Goal: Transaction & Acquisition: Subscribe to service/newsletter

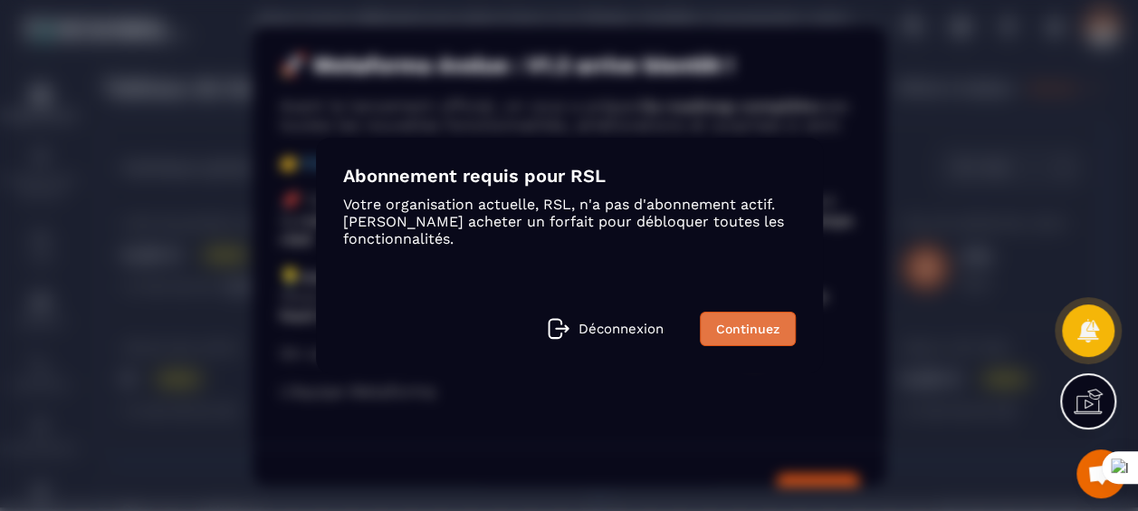
click at [750, 326] on link "Continuez" at bounding box center [748, 328] width 96 height 34
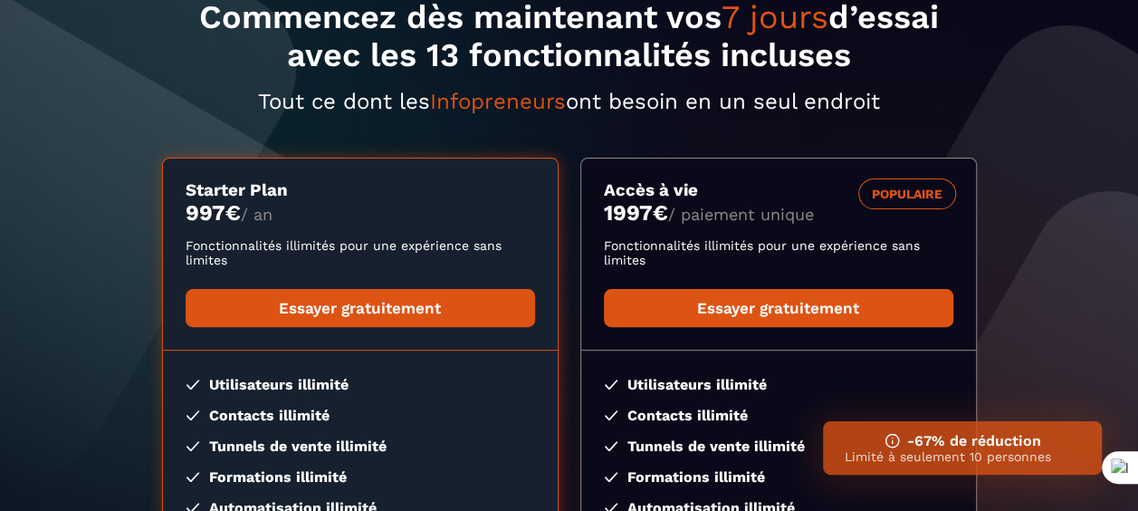
scroll to position [150, 0]
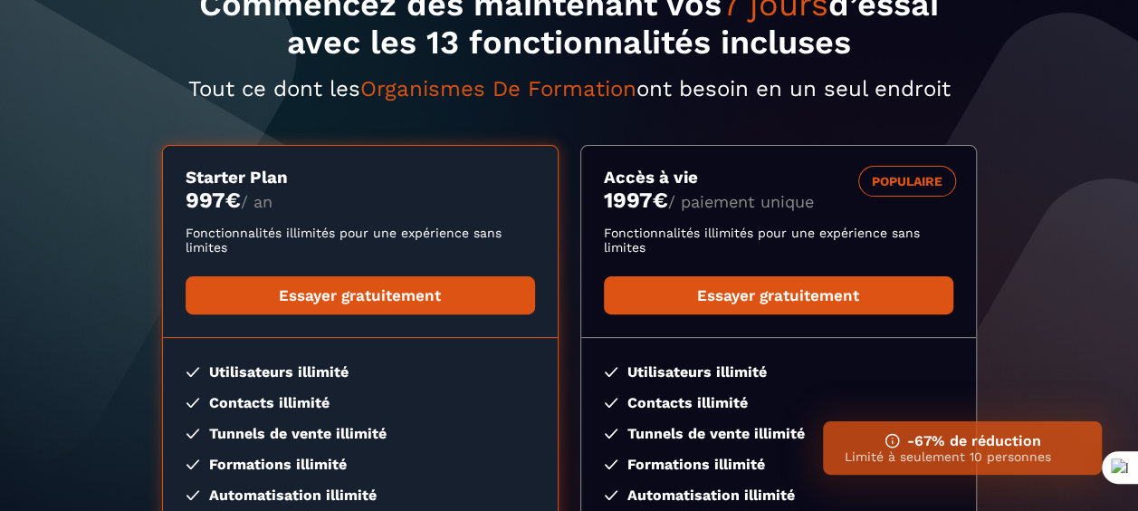
click at [949, 454] on p "Limité à seulement 10 personnes" at bounding box center [962, 456] width 235 height 14
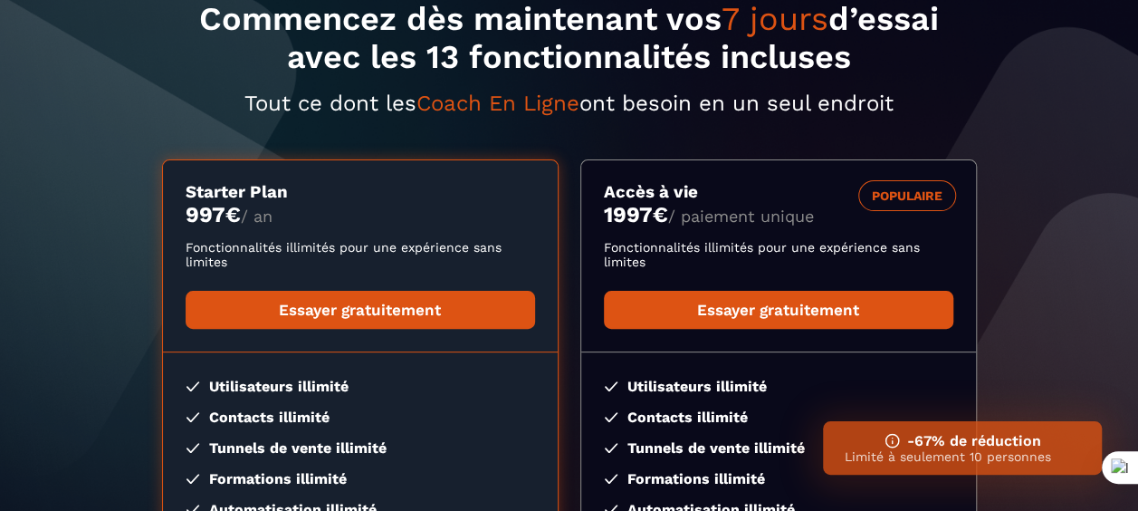
scroll to position [138, 0]
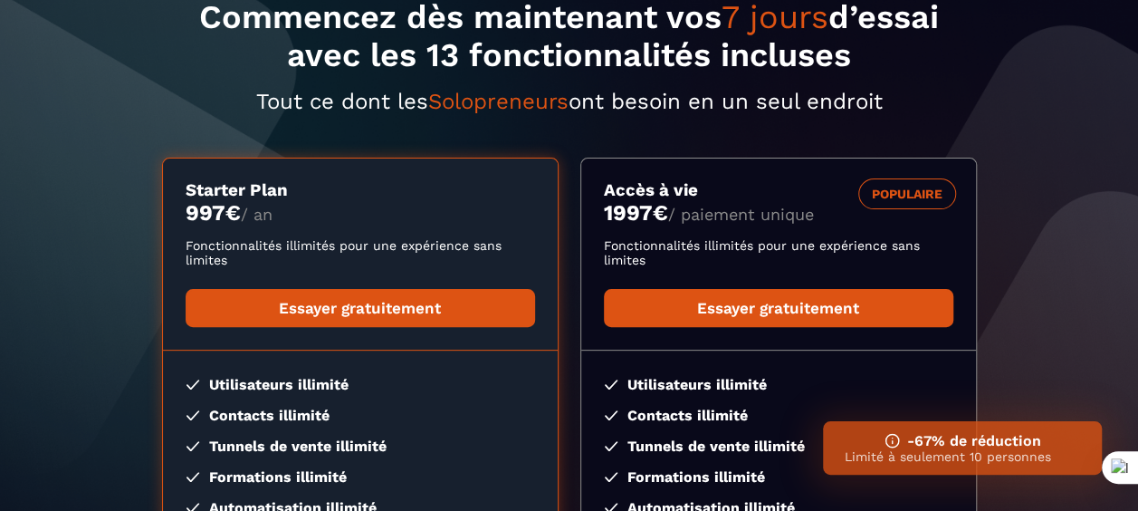
click at [510, 104] on span "Solopreneurs" at bounding box center [498, 101] width 140 height 25
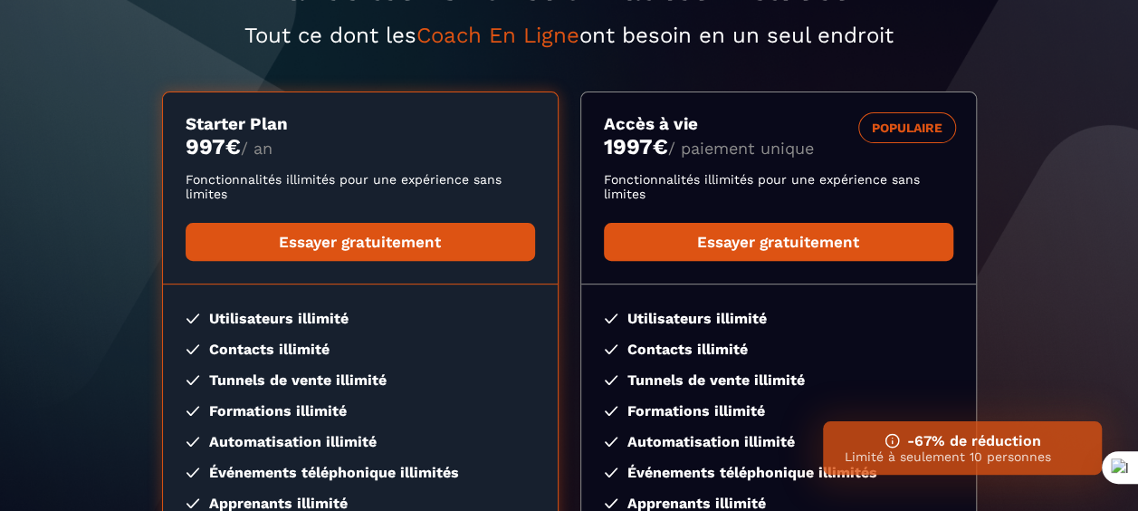
scroll to position [214, 0]
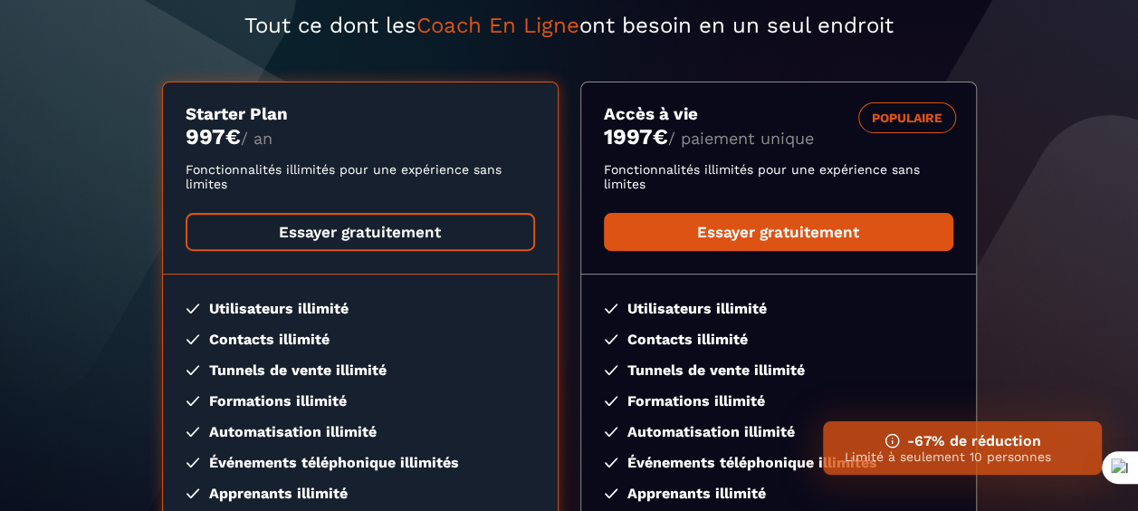
click at [393, 227] on link "Essayer gratuitement" at bounding box center [360, 232] width 349 height 38
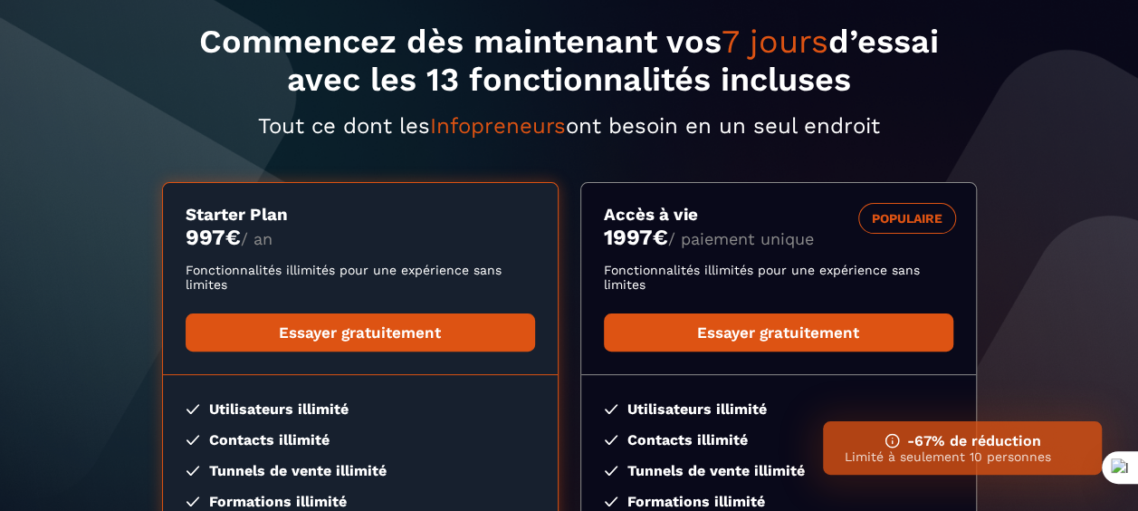
scroll to position [0, 0]
